Goal: Task Accomplishment & Management: Manage account settings

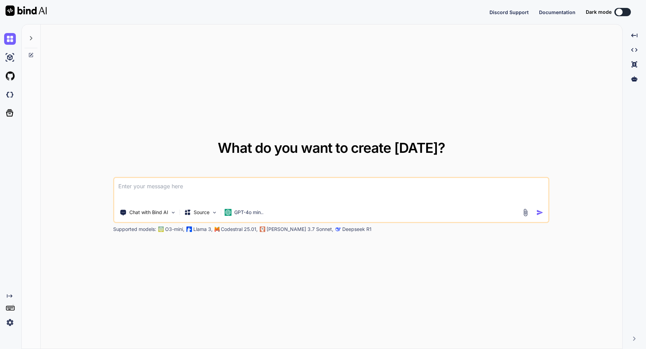
click at [11, 321] on img at bounding box center [10, 322] width 12 height 12
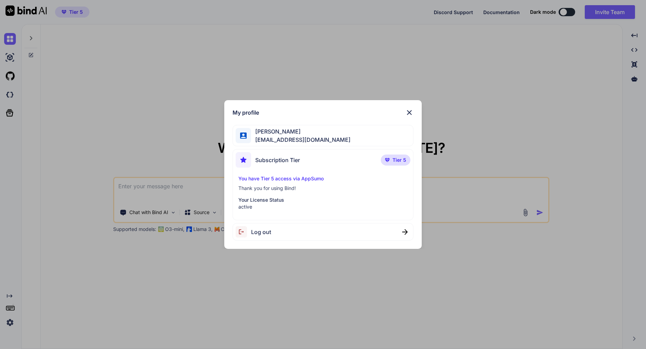
click at [410, 110] on img at bounding box center [409, 112] width 8 height 8
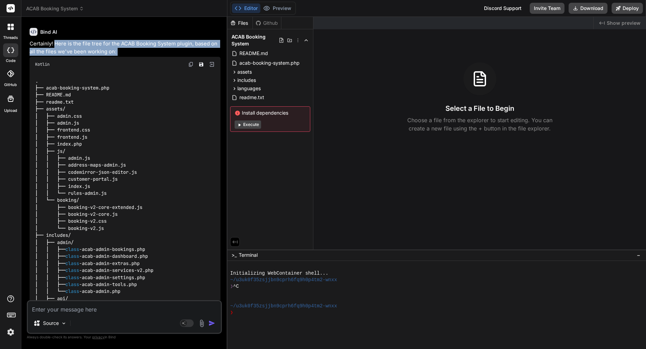
click at [10, 330] on img at bounding box center [11, 332] width 12 height 12
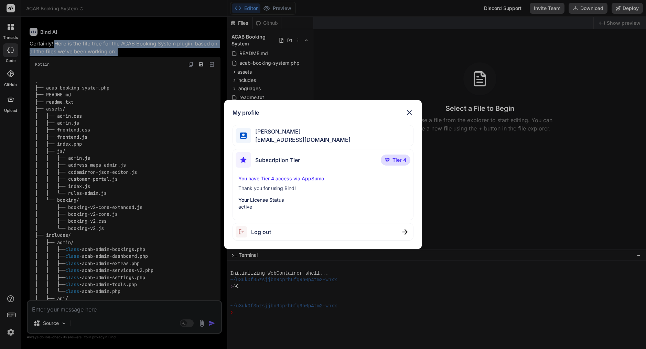
click at [408, 113] on img at bounding box center [409, 112] width 8 height 8
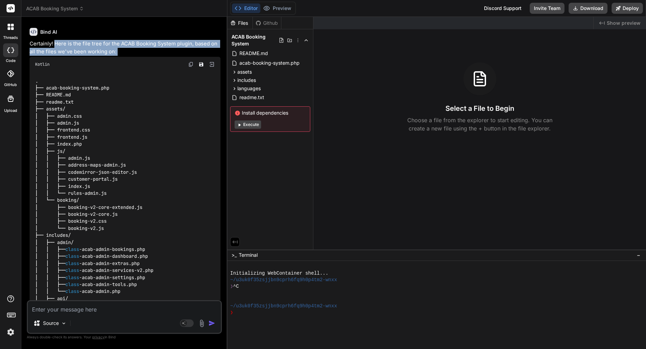
click at [10, 331] on img at bounding box center [11, 332] width 12 height 12
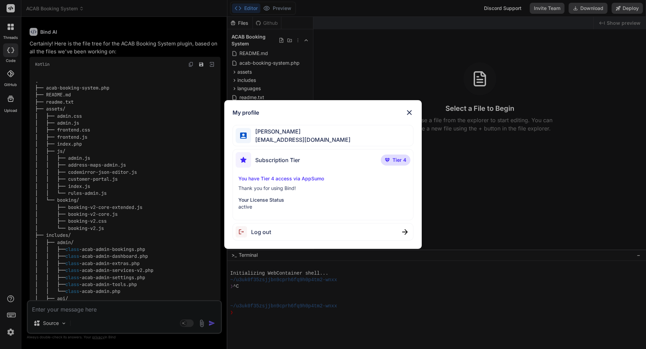
click at [262, 232] on span "Log out" at bounding box center [261, 232] width 20 height 8
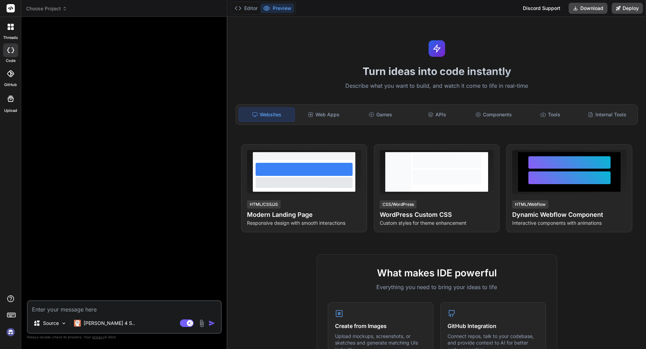
click at [13, 331] on img at bounding box center [11, 332] width 12 height 12
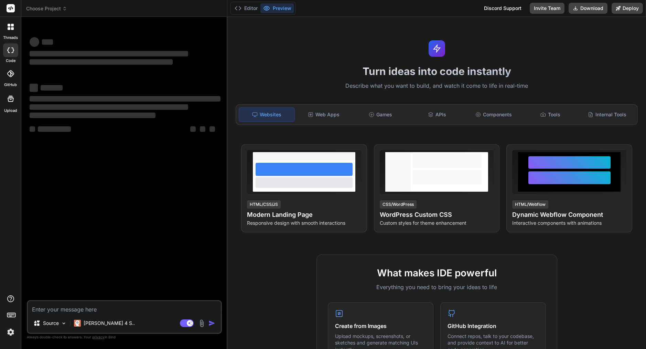
click at [12, 333] on img at bounding box center [11, 332] width 12 height 12
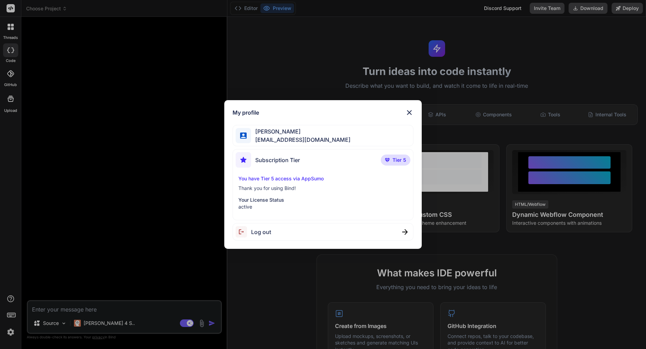
type textarea "x"
click at [411, 110] on img at bounding box center [409, 112] width 8 height 8
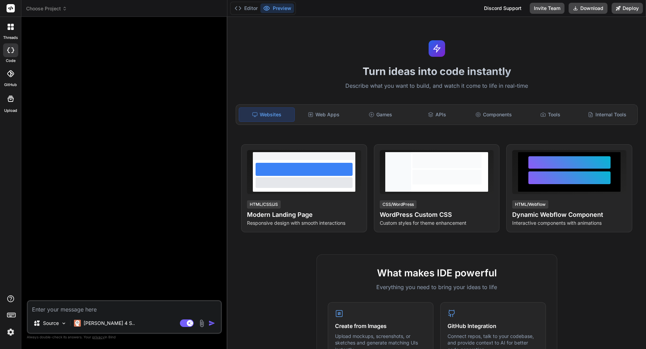
click at [9, 6] on rect at bounding box center [11, 8] width 8 height 8
click at [12, 332] on img at bounding box center [11, 332] width 12 height 12
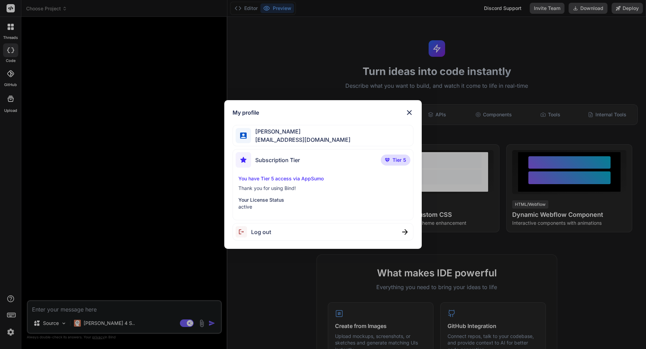
click at [398, 156] on p "Tier 5" at bounding box center [396, 159] width 30 height 11
click at [409, 112] on img at bounding box center [409, 112] width 8 height 8
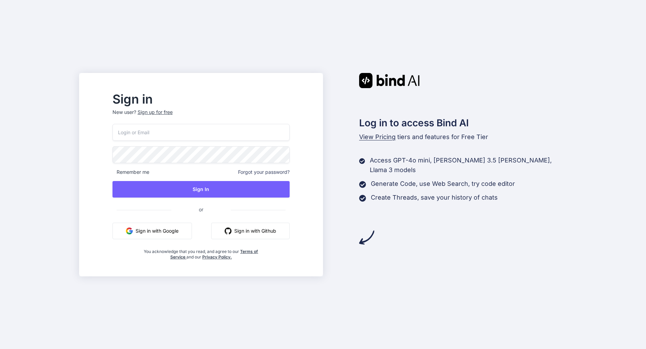
type input "[EMAIL_ADDRESS][DOMAIN_NAME]"
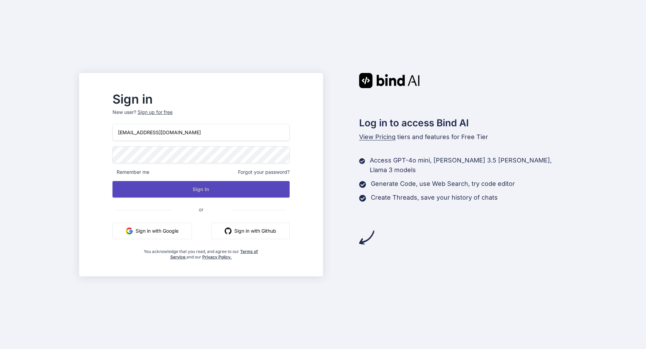
click at [197, 185] on button "Sign In" at bounding box center [200, 189] width 177 height 17
